Goal: Check status: Check status

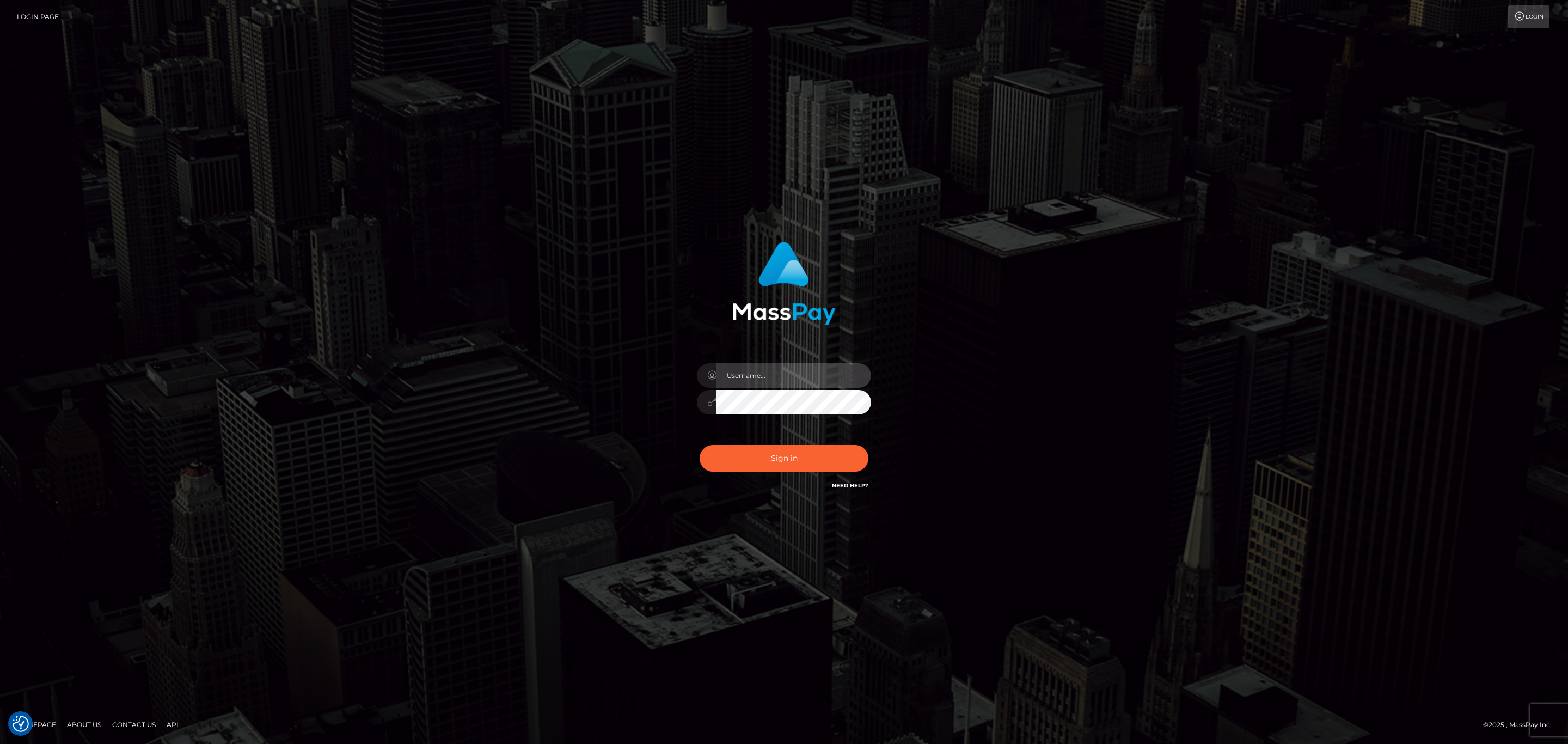
type input "Sean.silversocial1"
drag, startPoint x: 1059, startPoint y: 325, endPoint x: 884, endPoint y: 283, distance: 180.0
click at [797, 469] on button "Sign in" at bounding box center [784, 458] width 169 height 26
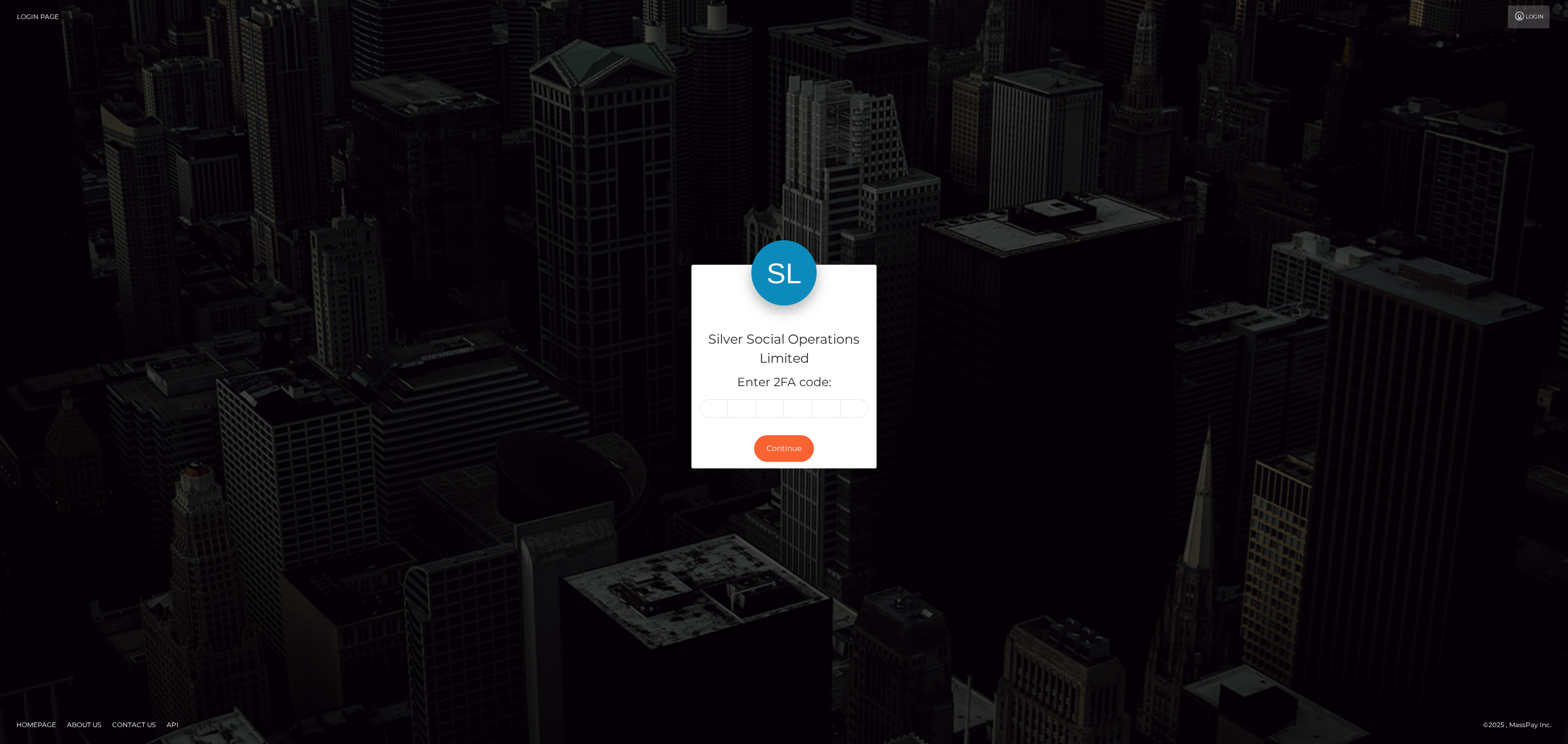
click at [714, 400] on div "Silver Social Operations Limited Enter 2FA code:" at bounding box center [784, 367] width 185 height 123
paste input "3"
type input "3"
type input "0"
type input "3"
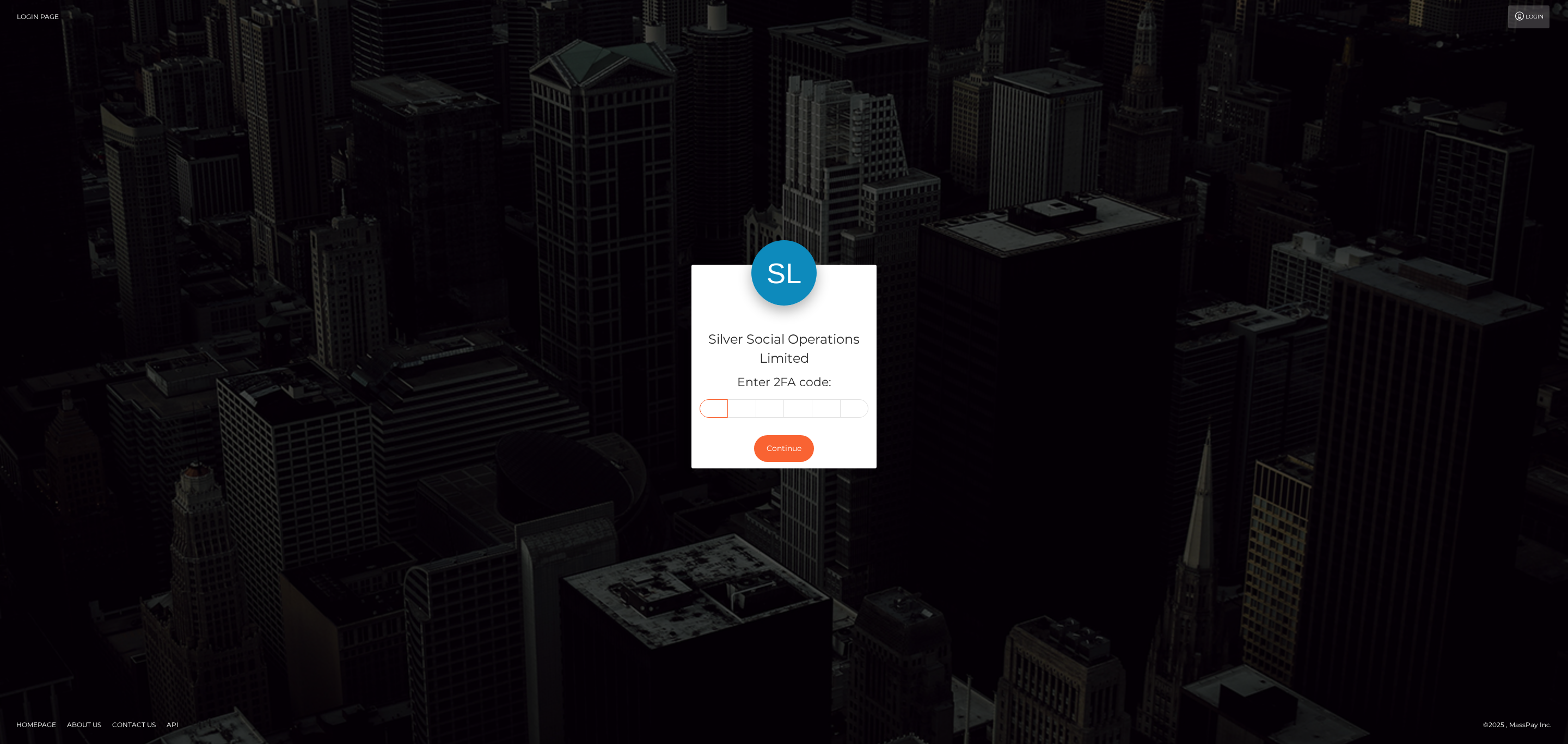
type input "3"
type input "6"
type input "7"
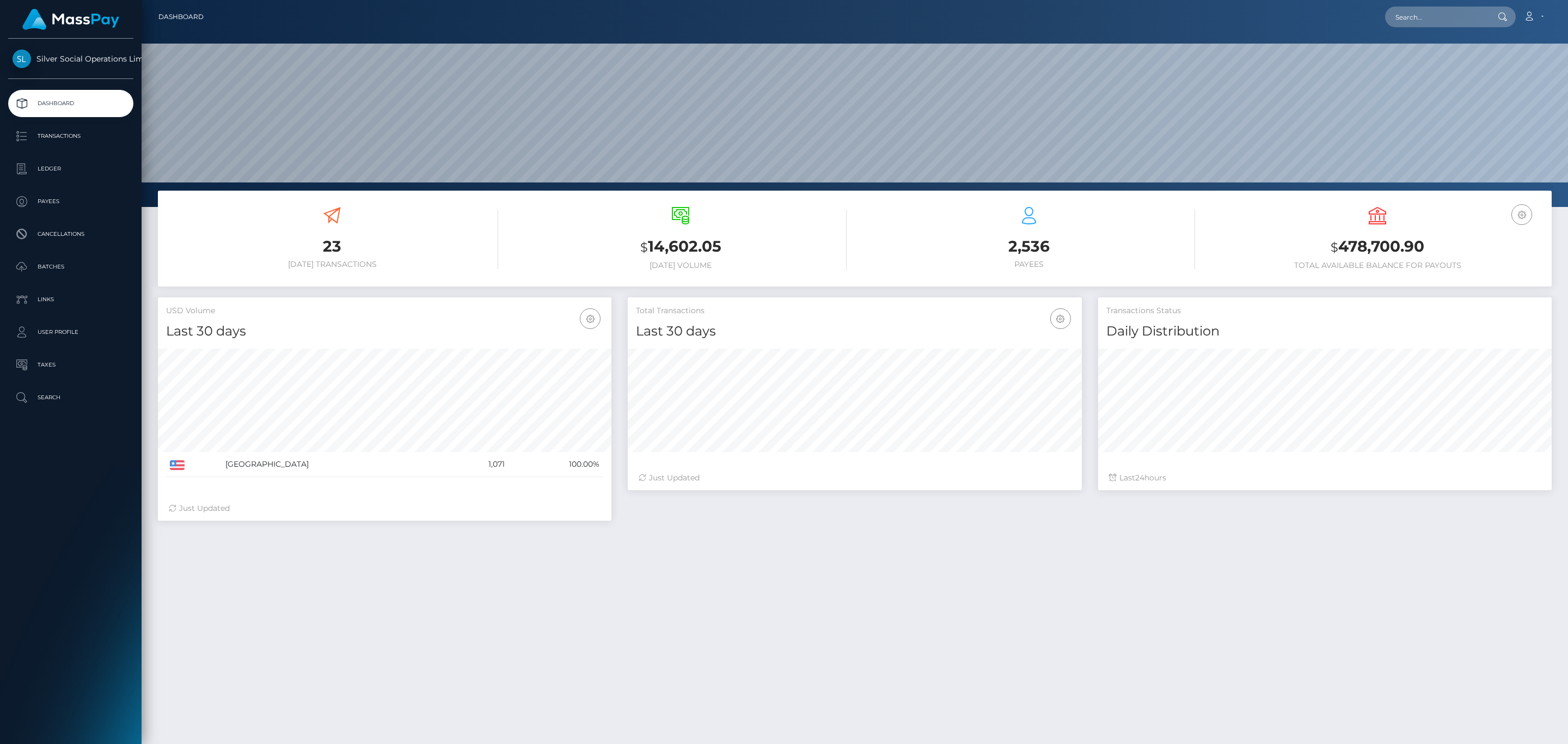
scroll to position [193, 453]
click at [1349, 258] on div "USD Balance $ 478,700.90 Total Available Balance for Payouts" at bounding box center [1378, 238] width 332 height 63
click at [1353, 249] on h3 "$ 478,700.90" at bounding box center [1378, 247] width 332 height 22
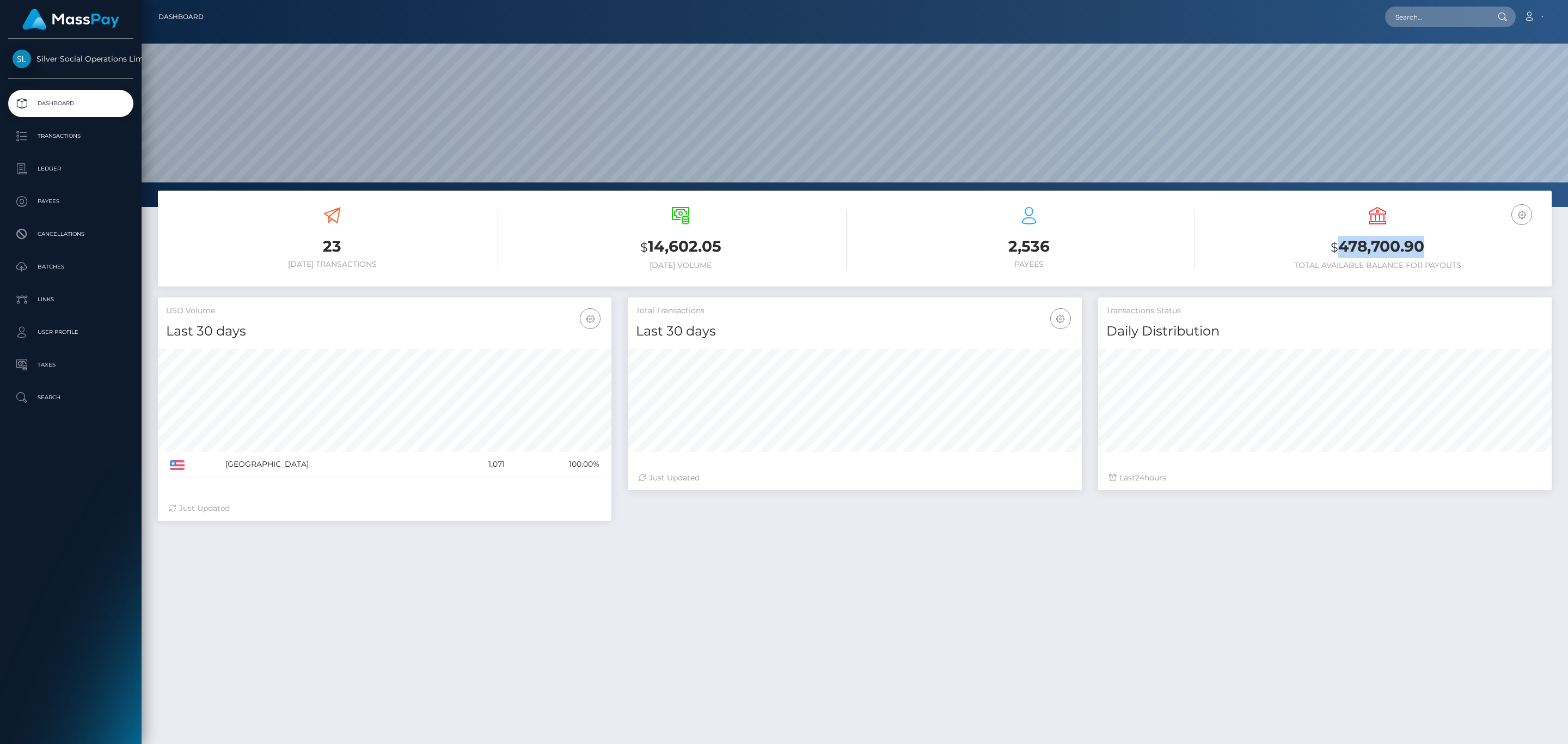
copy h3 "478,700.90"
click at [1531, 17] on icon at bounding box center [1529, 16] width 11 height 9
click at [1497, 70] on link "Logout" at bounding box center [1507, 70] width 87 height 20
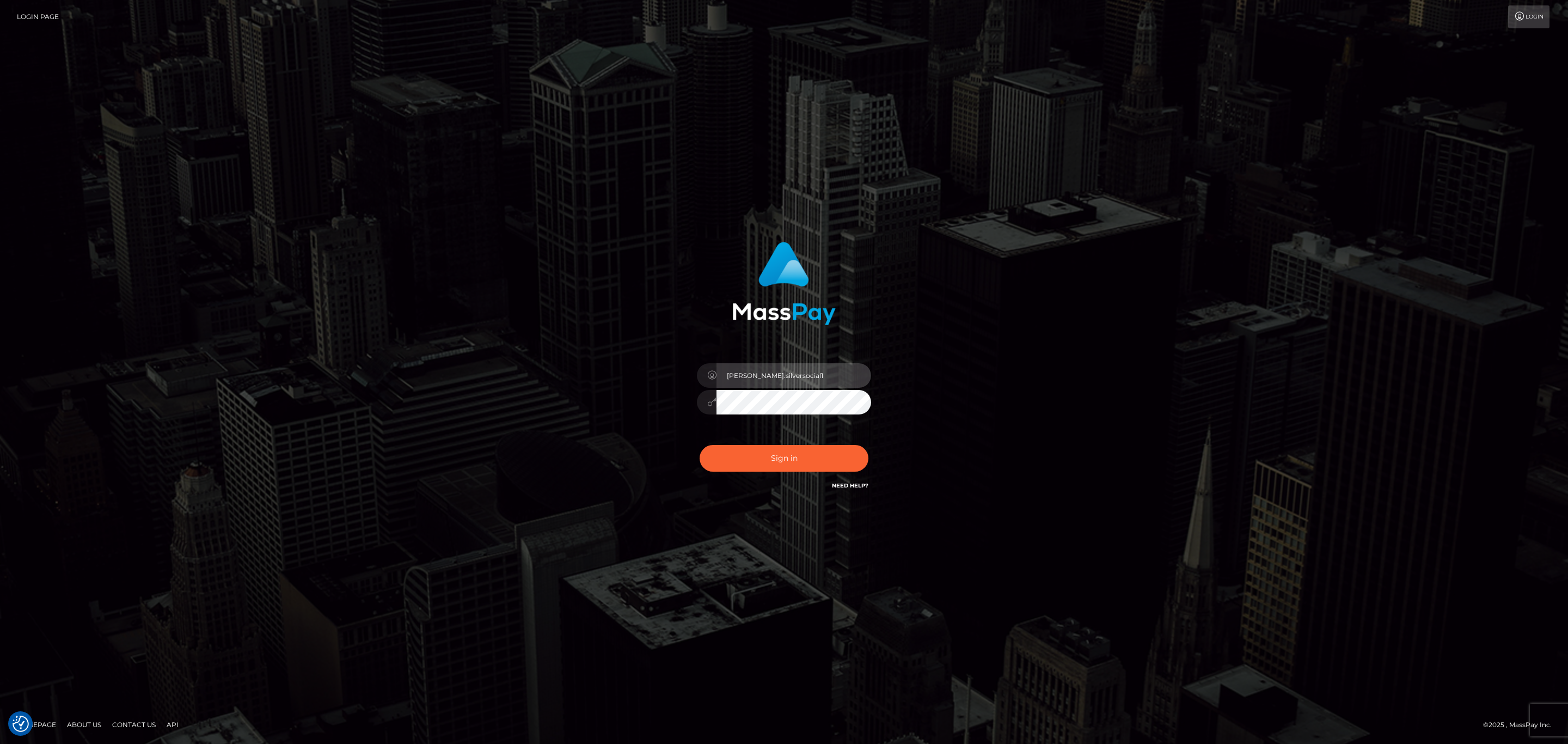
drag, startPoint x: 816, startPoint y: 367, endPoint x: 814, endPoint y: 388, distance: 21.1
click at [816, 367] on input "Sean.silversocial1" at bounding box center [794, 375] width 154 height 25
type input "sean.megabonanza"
click at [804, 445] on button "Sign in" at bounding box center [784, 458] width 169 height 26
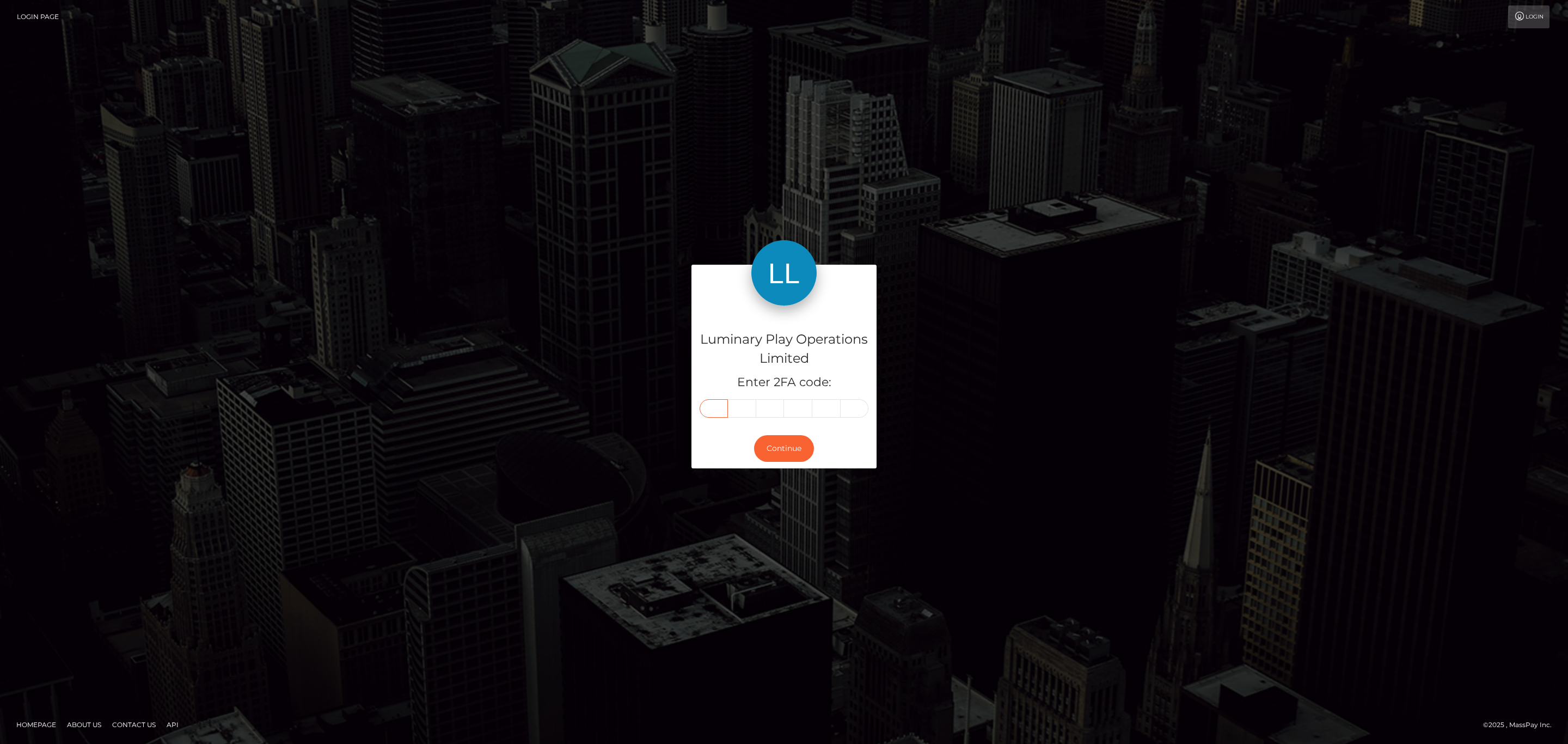
click at [722, 412] on input "text" at bounding box center [714, 408] width 28 height 18
paste input "5"
type input "5"
type input "2"
type input "3"
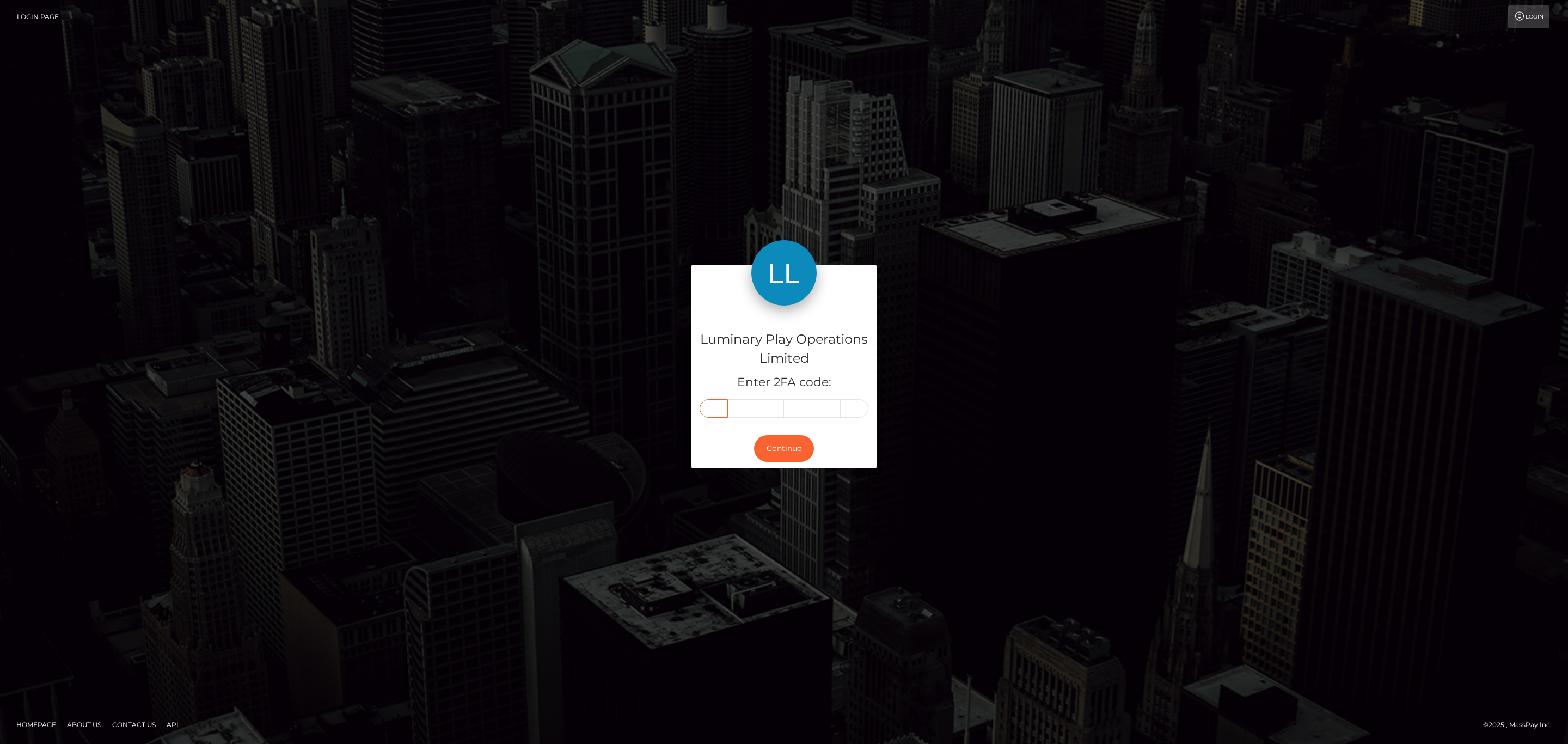
type input "1"
type input "8"
type input "7"
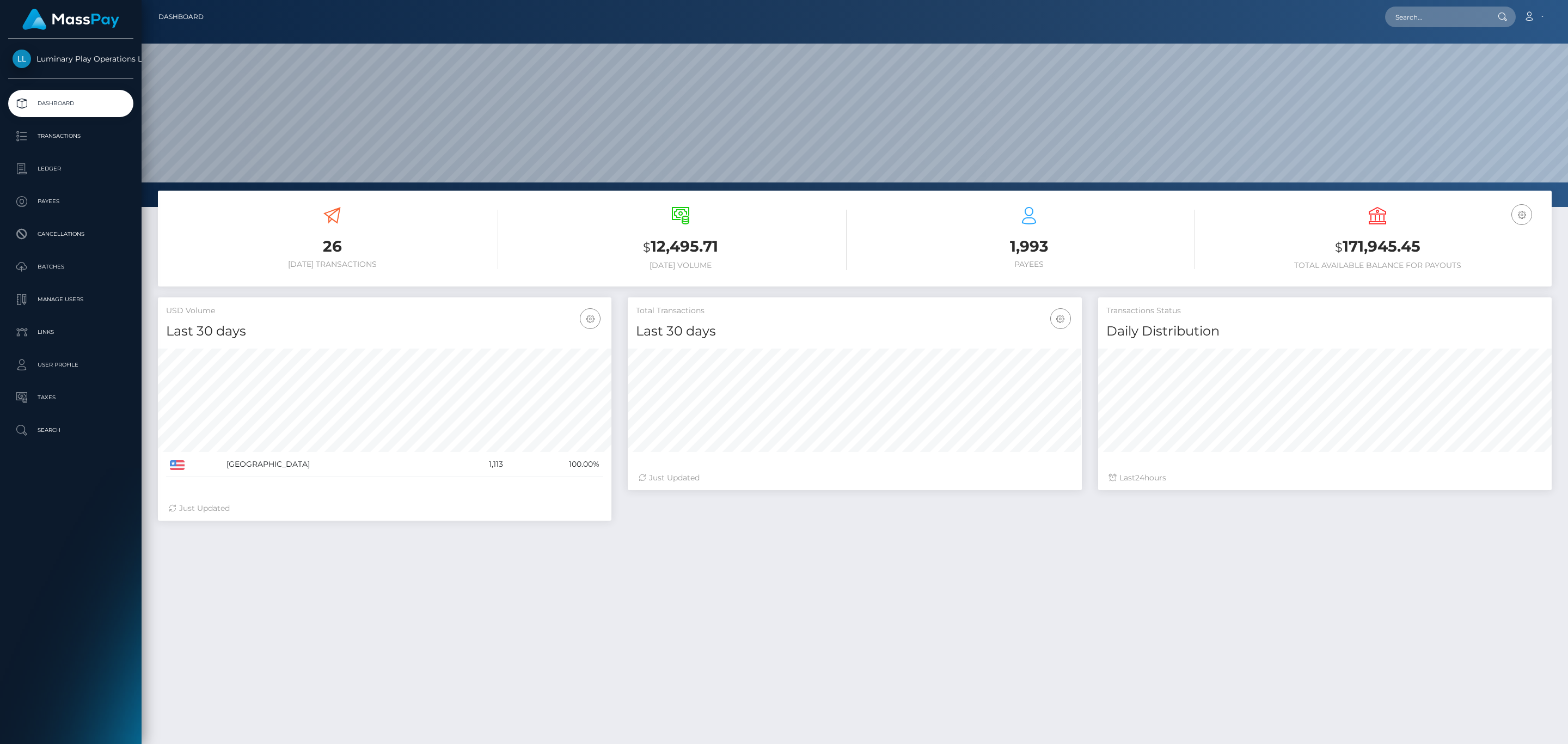
scroll to position [193, 453]
click at [1361, 220] on div "USD Balance $ 171,945.45 Total Available Balance for Payouts" at bounding box center [1378, 238] width 332 height 63
click at [1361, 244] on h3 "$ 171,945.45" at bounding box center [1378, 247] width 332 height 22
copy h3 "171,945.45"
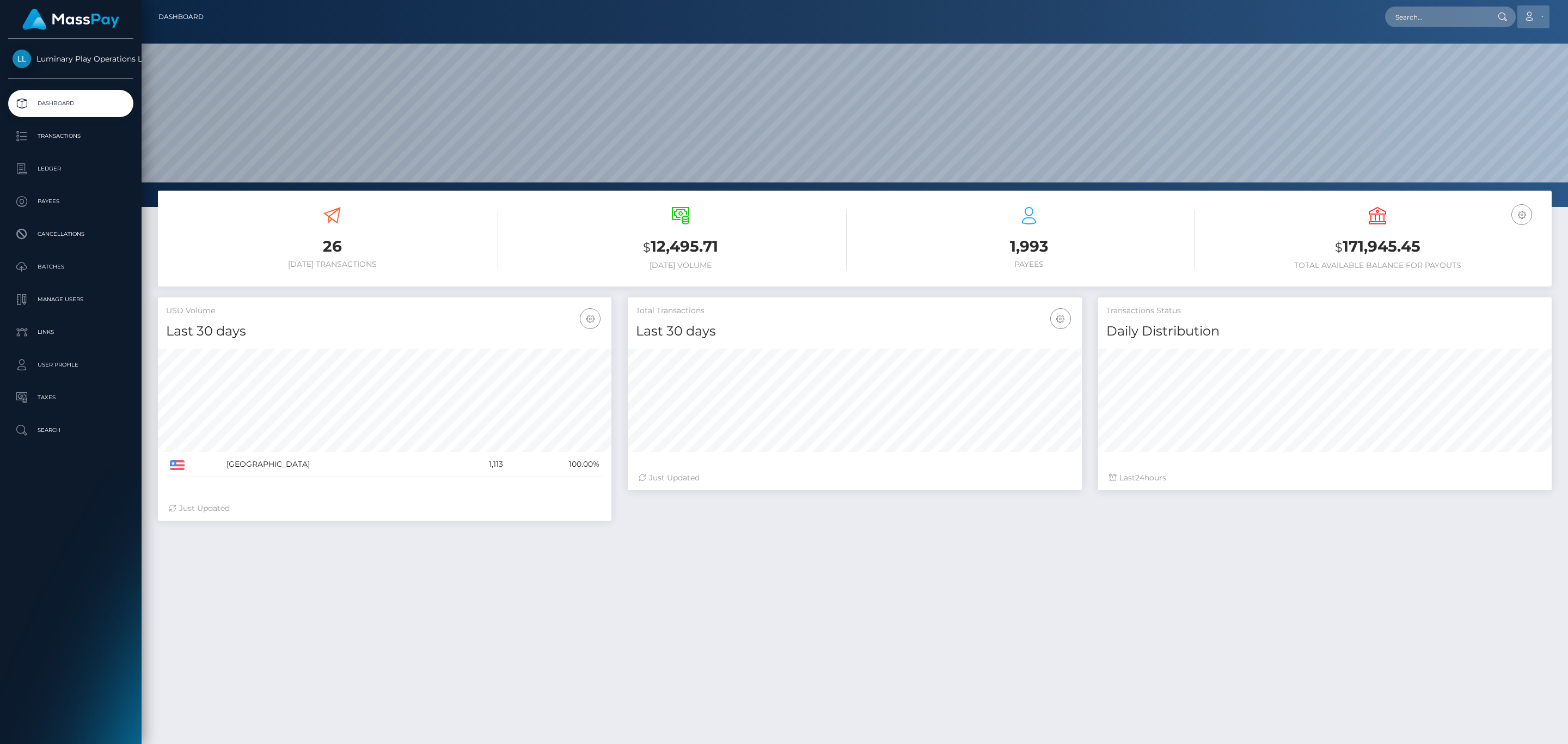
click at [1531, 7] on link "Account" at bounding box center [1534, 17] width 32 height 23
click at [1486, 62] on link "Logout" at bounding box center [1507, 70] width 87 height 20
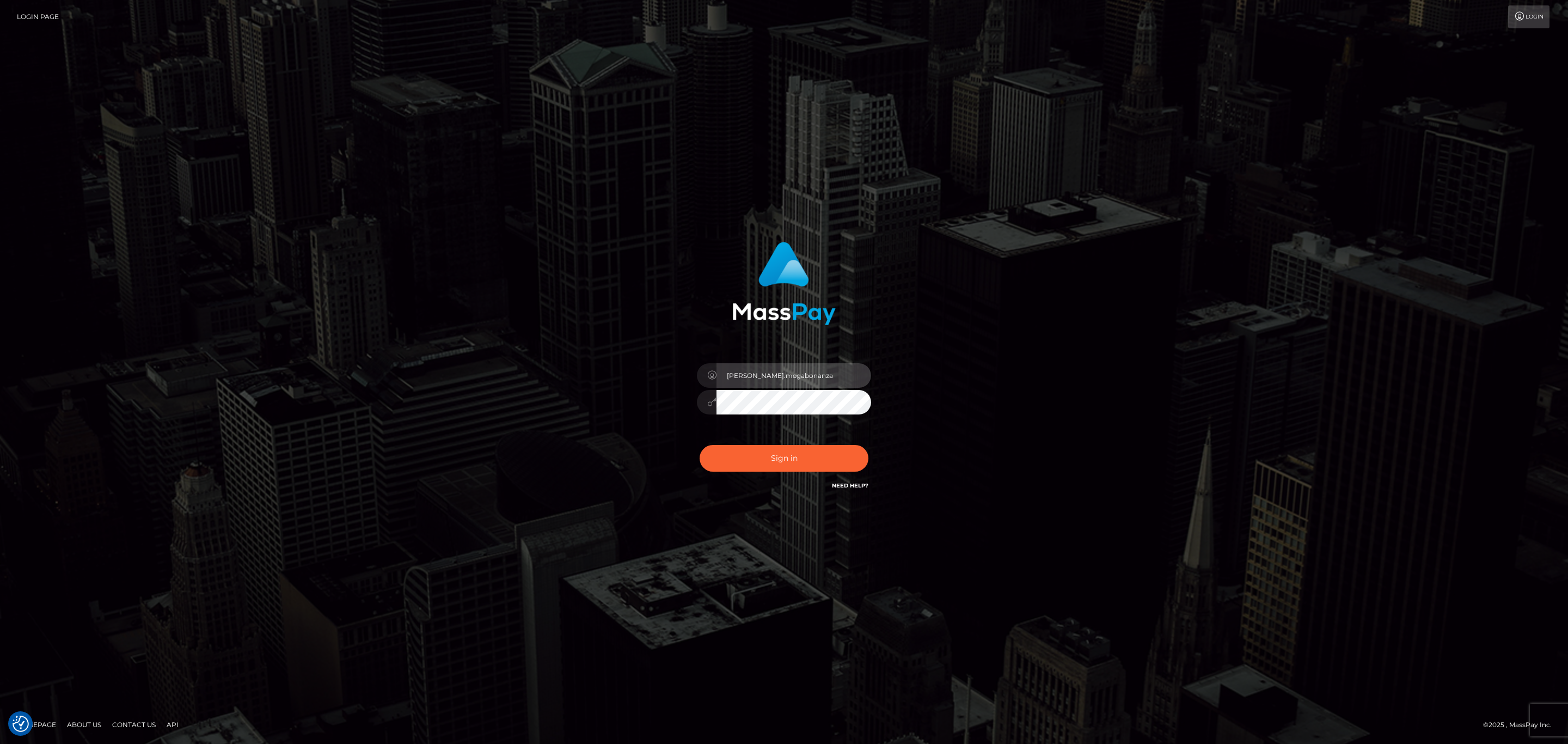
click at [784, 373] on input "[PERSON_NAME].megabonanza" at bounding box center [794, 375] width 154 height 25
type input "[PERSON_NAME].ace"
click at [818, 445] on button "Sign in" at bounding box center [784, 458] width 169 height 26
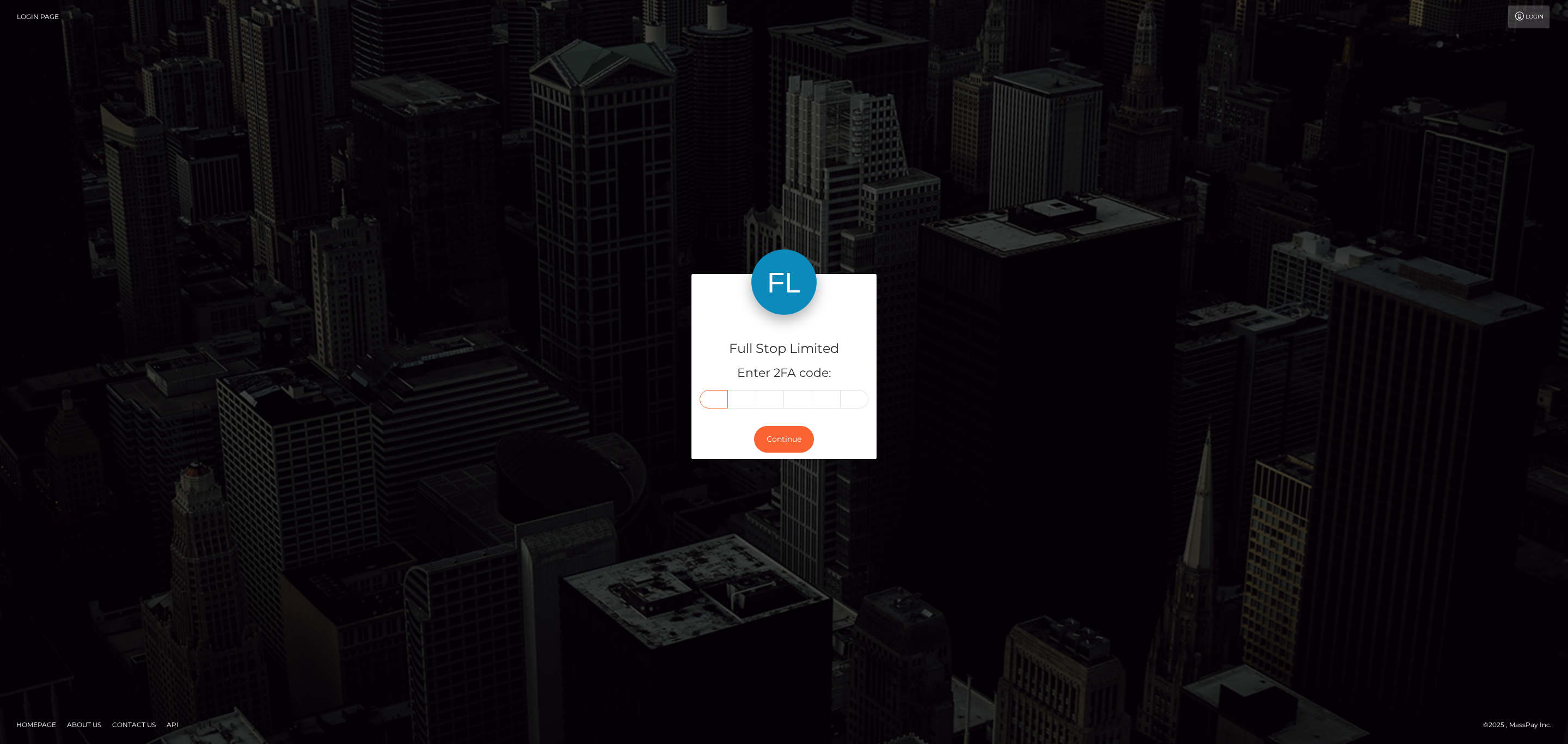
click at [710, 394] on input "text" at bounding box center [714, 399] width 28 height 18
paste input "2"
type input "2"
type input "3"
type input "9"
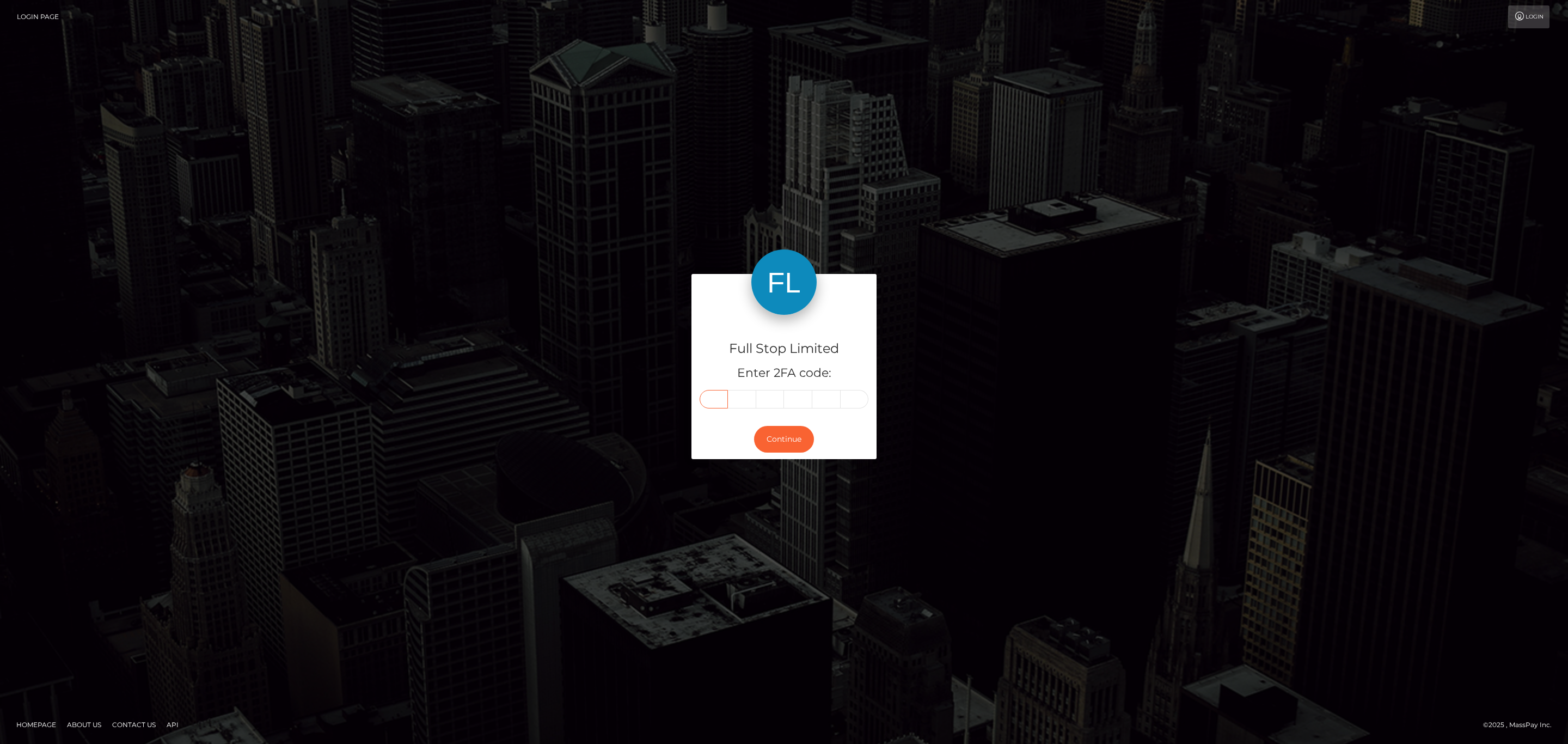
type input "1"
type input "6"
type input "1"
click at [727, 225] on div "Full Stop Limited Enter 2FA code: 2 3 9 1 6 1 239161 Continue" at bounding box center [784, 372] width 1568 height 359
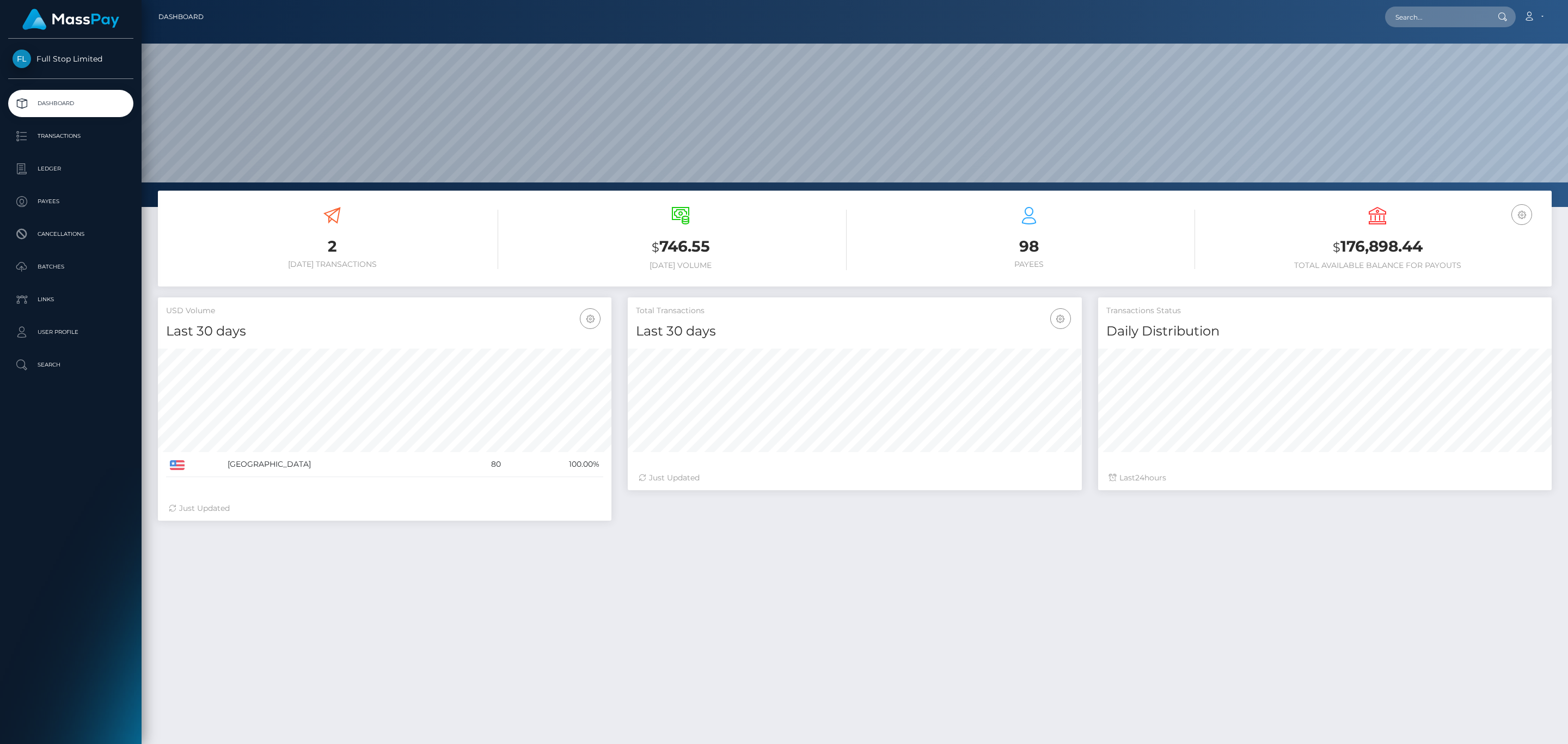
scroll to position [193, 453]
click at [1351, 242] on h3 "$ 176,898.44" at bounding box center [1378, 247] width 332 height 22
copy h3 "176,898.44"
